Goal: Task Accomplishment & Management: Use online tool/utility

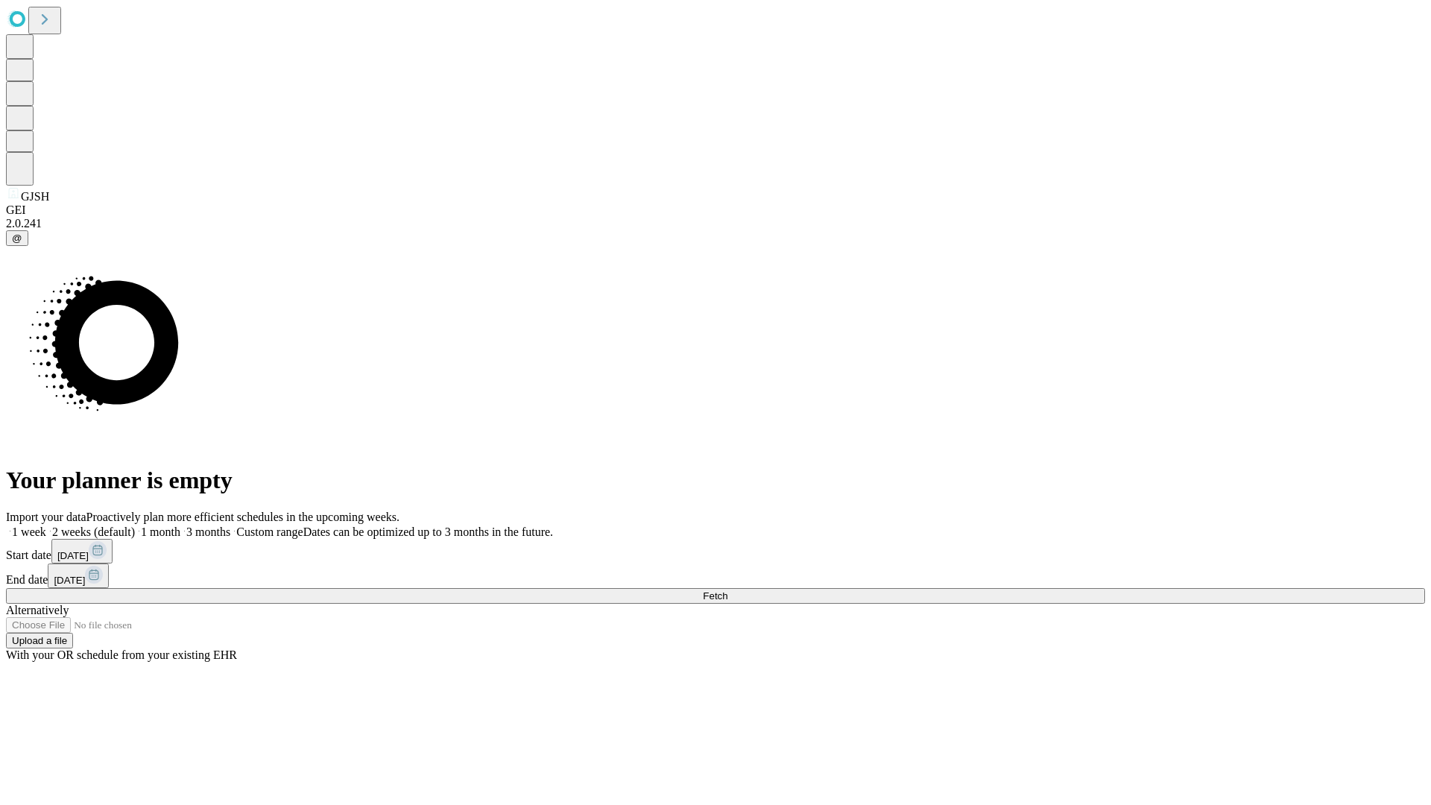
click at [728, 590] on span "Fetch" at bounding box center [715, 595] width 25 height 11
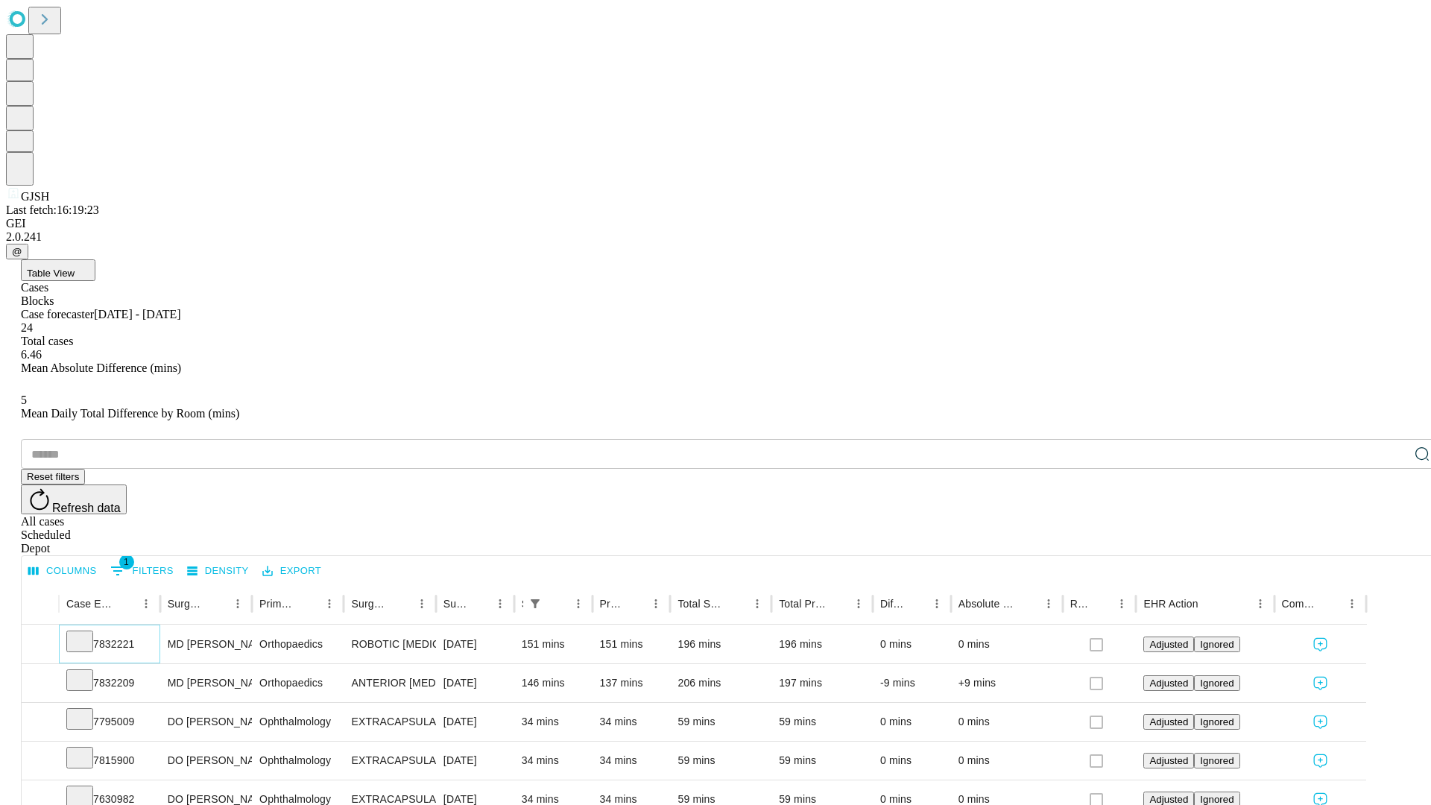
click at [87, 633] on icon at bounding box center [79, 640] width 15 height 15
